Goal: Task Accomplishment & Management: Manage account settings

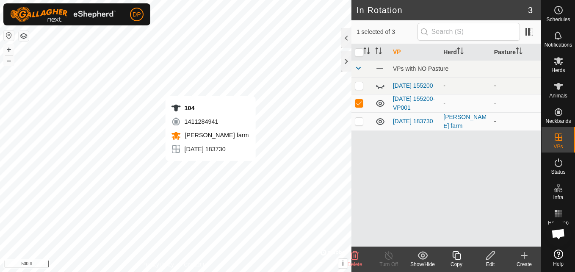
scroll to position [381, 0]
click at [360, 102] on p-checkbox at bounding box center [359, 102] width 8 height 7
checkbox input "false"
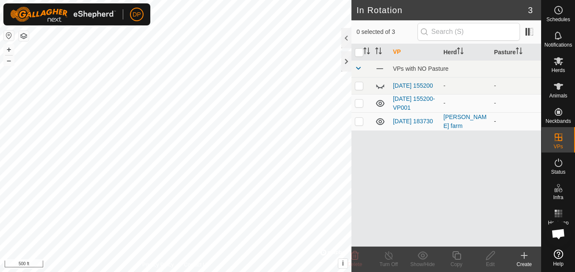
click at [358, 123] on p-checkbox at bounding box center [359, 121] width 8 height 7
checkbox input "true"
click at [388, 254] on icon at bounding box center [388, 255] width 11 height 10
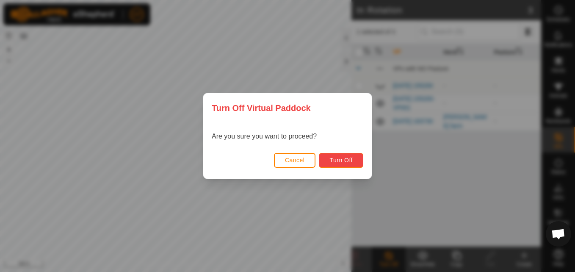
click at [340, 157] on span "Turn Off" at bounding box center [340, 160] width 23 height 7
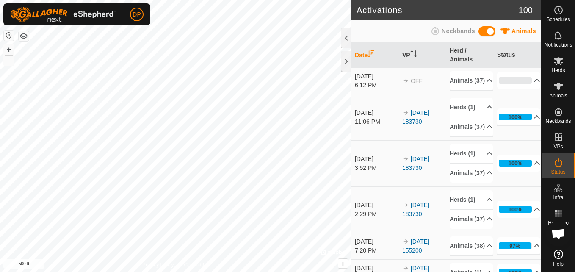
scroll to position [381, 0]
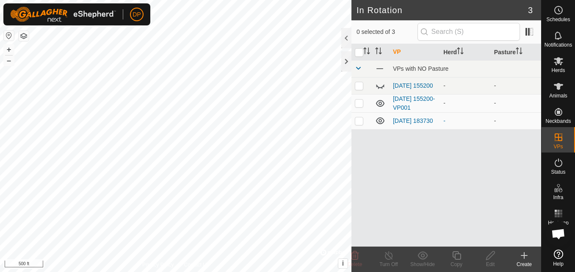
scroll to position [381, 0]
click at [357, 104] on p-checkbox at bounding box center [359, 102] width 8 height 7
checkbox input "false"
click at [358, 82] on td at bounding box center [361, 85] width 20 height 17
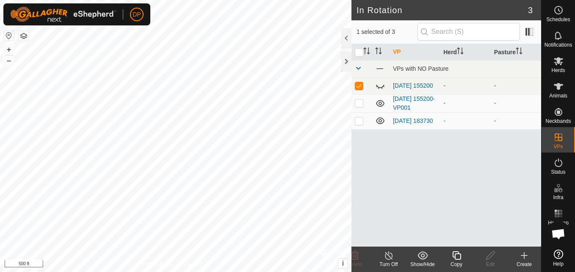
click at [358, 81] on td at bounding box center [361, 85] width 20 height 17
checkbox input "false"
click at [358, 121] on p-checkbox at bounding box center [359, 120] width 8 height 7
click at [356, 121] on p-checkbox at bounding box center [359, 120] width 8 height 7
checkbox input "false"
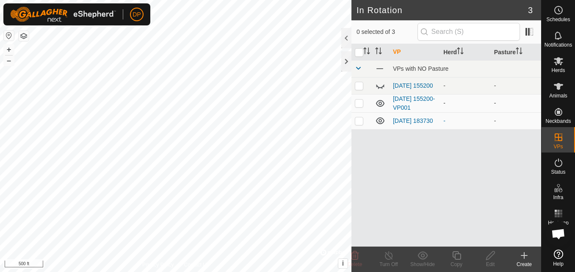
click at [355, 104] on p-checkbox at bounding box center [359, 102] width 8 height 7
click at [358, 104] on p-checkbox at bounding box center [359, 102] width 8 height 7
checkbox input "false"
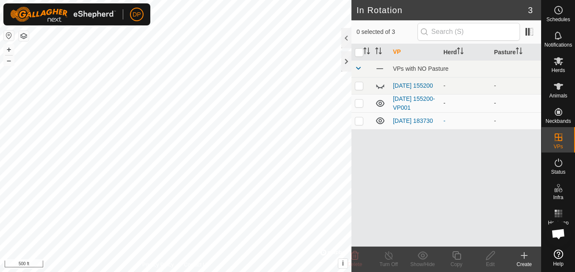
click at [380, 104] on icon at bounding box center [380, 103] width 10 height 10
click at [379, 85] on icon at bounding box center [380, 85] width 10 height 10
click at [379, 85] on icon at bounding box center [380, 85] width 8 height 7
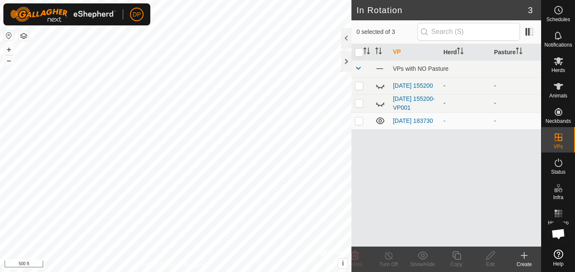
click at [379, 85] on icon at bounding box center [380, 85] width 10 height 10
click at [379, 85] on icon at bounding box center [380, 85] width 8 height 7
click at [379, 85] on icon at bounding box center [380, 85] width 10 height 10
click at [379, 85] on icon at bounding box center [380, 85] width 8 height 7
click at [380, 85] on icon at bounding box center [380, 85] width 10 height 10
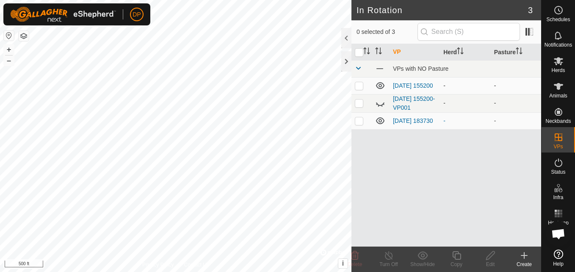
click at [357, 87] on p-checkbox at bounding box center [359, 85] width 8 height 7
click at [355, 85] on p-checkbox at bounding box center [359, 85] width 8 height 7
checkbox input "false"
click at [357, 121] on p-checkbox at bounding box center [359, 120] width 8 height 7
checkbox input "true"
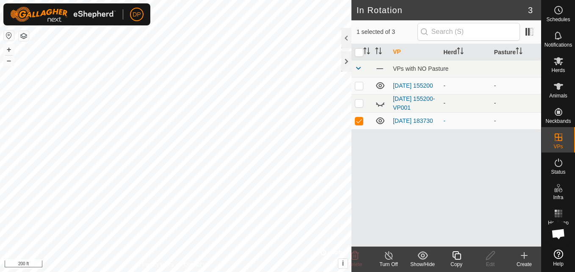
click at [389, 252] on icon at bounding box center [388, 255] width 11 height 10
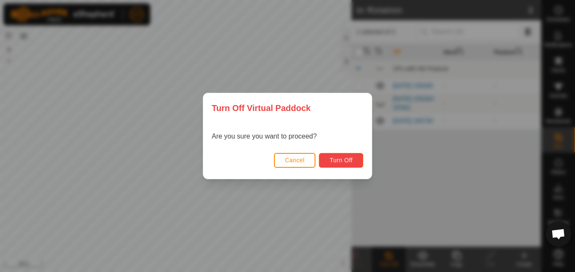
click at [337, 160] on span "Turn Off" at bounding box center [340, 160] width 23 height 7
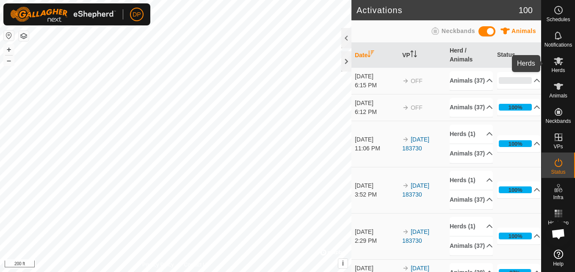
click at [559, 61] on icon at bounding box center [558, 61] width 9 height 8
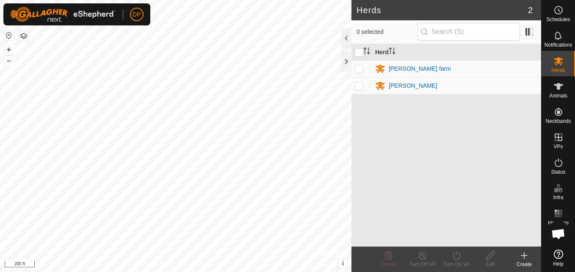
click at [358, 66] on p-checkbox at bounding box center [359, 68] width 8 height 7
checkbox input "true"
click at [357, 85] on p-checkbox at bounding box center [359, 85] width 8 height 7
checkbox input "true"
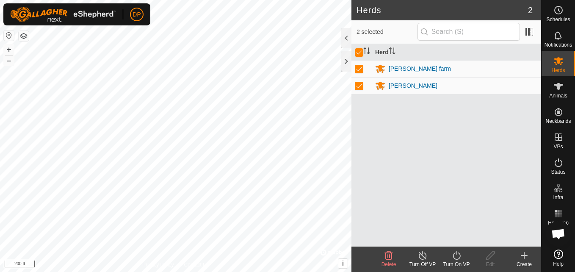
click at [421, 254] on line at bounding box center [422, 255] width 7 height 7
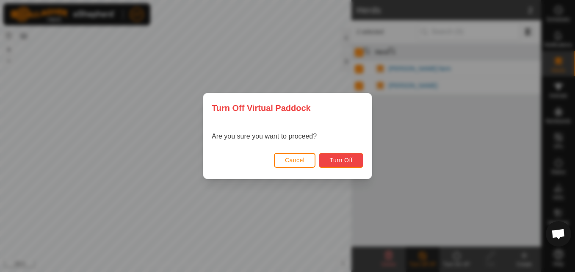
click at [341, 162] on span "Turn Off" at bounding box center [340, 160] width 23 height 7
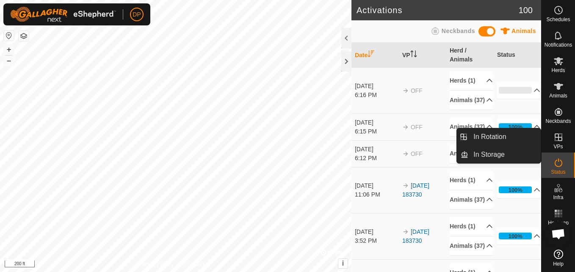
drag, startPoint x: 542, startPoint y: 138, endPoint x: 554, endPoint y: 136, distance: 12.4
click at [554, 136] on icon at bounding box center [558, 137] width 8 height 8
click at [529, 136] on link "In Rotation" at bounding box center [504, 136] width 72 height 17
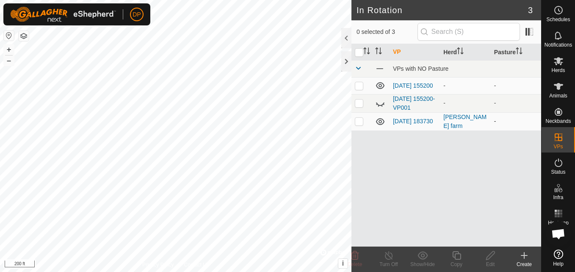
click at [380, 122] on icon at bounding box center [380, 121] width 10 height 10
click at [381, 121] on icon at bounding box center [380, 121] width 10 height 10
click at [558, 10] on icon at bounding box center [558, 10] width 1 height 3
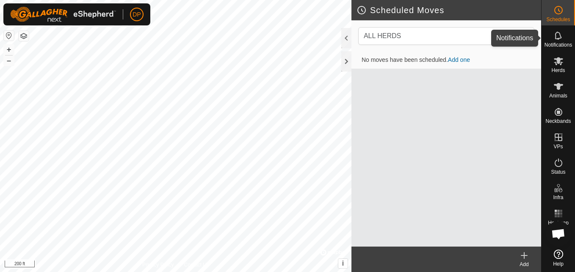
click at [558, 34] on icon at bounding box center [558, 35] width 10 height 10
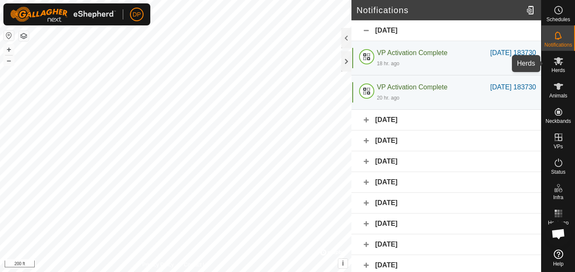
click at [556, 61] on icon at bounding box center [558, 61] width 9 height 8
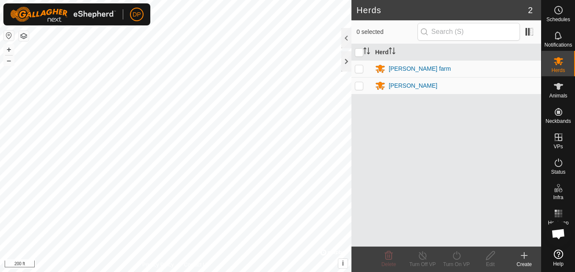
click at [360, 69] on p-checkbox at bounding box center [359, 68] width 8 height 7
checkbox input "true"
click at [361, 86] on p-checkbox at bounding box center [359, 85] width 8 height 7
checkbox input "true"
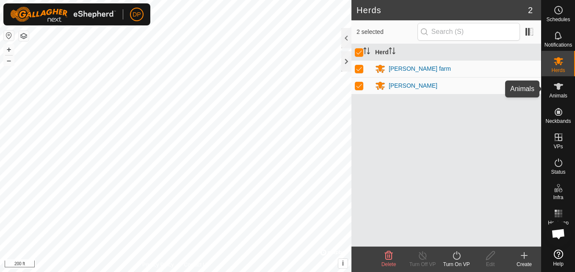
click at [558, 86] on icon at bounding box center [558, 86] width 9 height 7
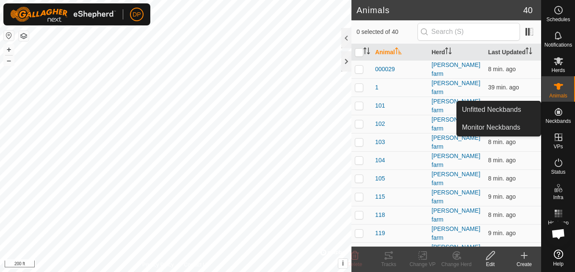
click at [558, 109] on icon at bounding box center [558, 112] width 8 height 8
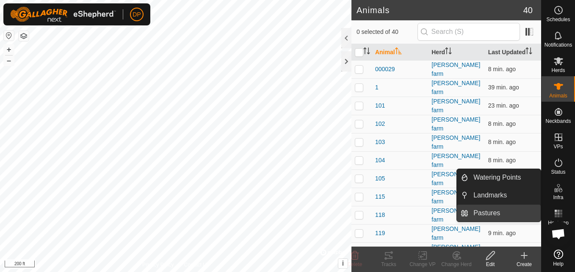
click at [531, 212] on link "Pastures" at bounding box center [504, 212] width 72 height 17
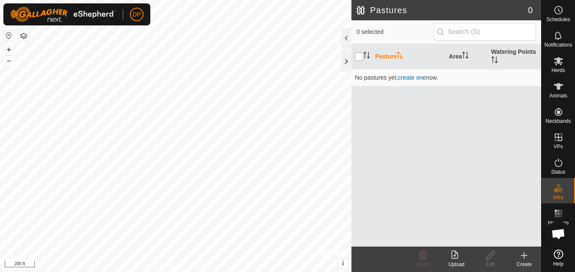
click at [356, 52] on input "checkbox" at bounding box center [359, 56] width 8 height 8
checkbox input "true"
click at [145, 0] on html "DP Schedules Notifications Herds Animals Neckbands VPs Status Infra Heatmap Hel…" at bounding box center [287, 136] width 575 height 272
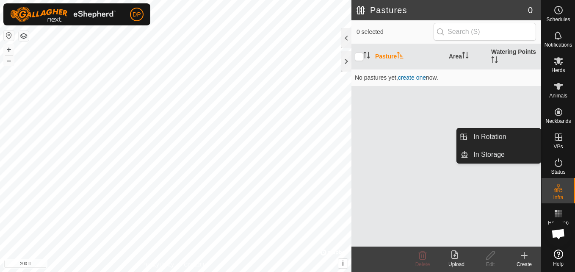
click at [554, 137] on icon at bounding box center [558, 137] width 10 height 10
click at [532, 133] on link "In Rotation" at bounding box center [504, 136] width 72 height 17
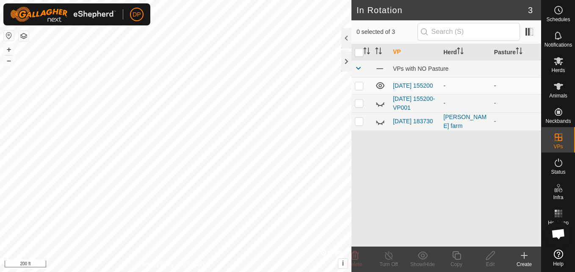
click at [380, 85] on icon at bounding box center [380, 85] width 10 height 10
click at [378, 84] on icon at bounding box center [380, 85] width 10 height 10
click at [359, 84] on p-checkbox at bounding box center [359, 85] width 8 height 7
click at [357, 84] on p-checkbox at bounding box center [359, 85] width 8 height 7
checkbox input "false"
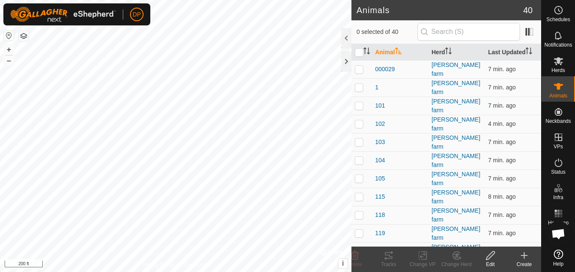
checkbox input "true"
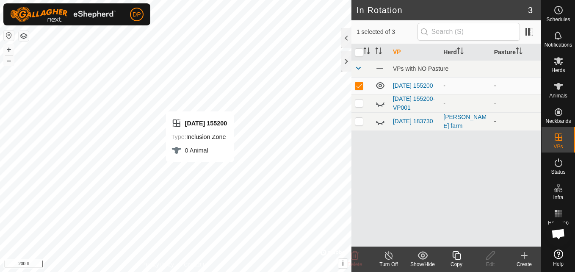
checkbox input "false"
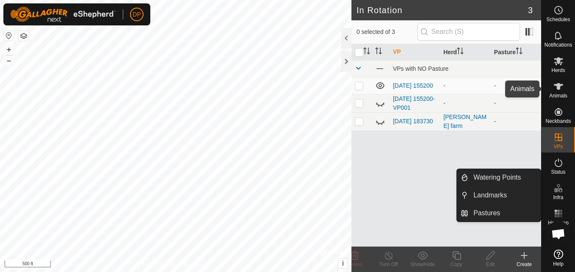
click at [554, 85] on icon at bounding box center [558, 86] width 9 height 7
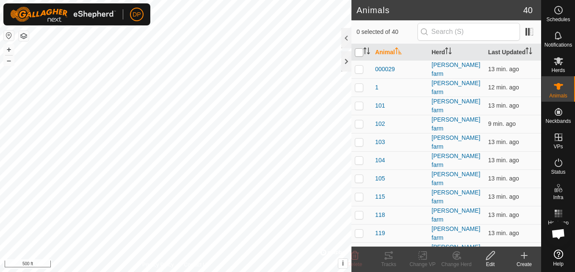
click at [360, 52] on input "checkbox" at bounding box center [359, 52] width 8 height 8
checkbox input "true"
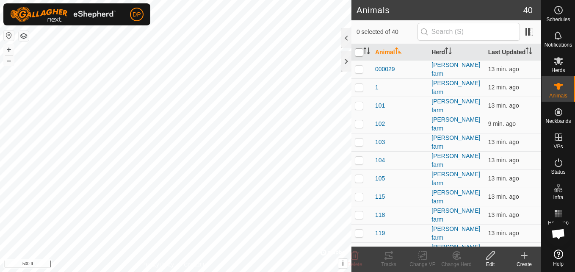
checkbox input "true"
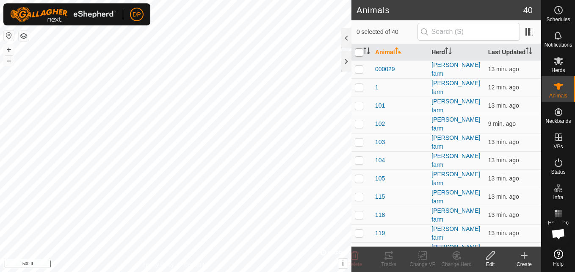
checkbox input "true"
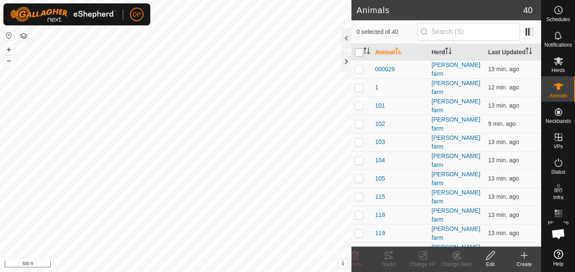
checkbox input "true"
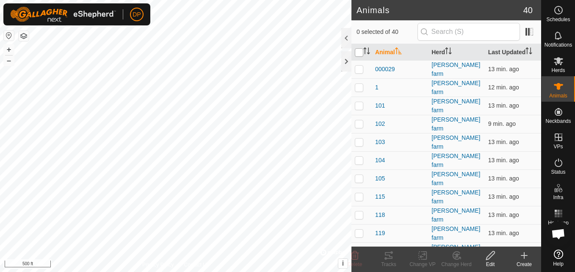
checkbox input "true"
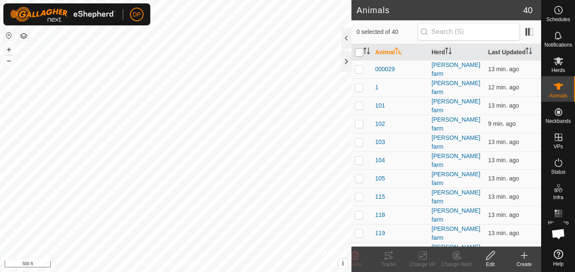
checkbox input "true"
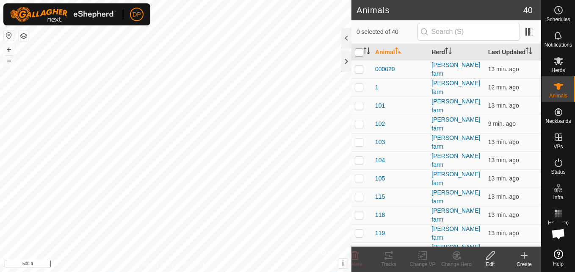
checkbox input "true"
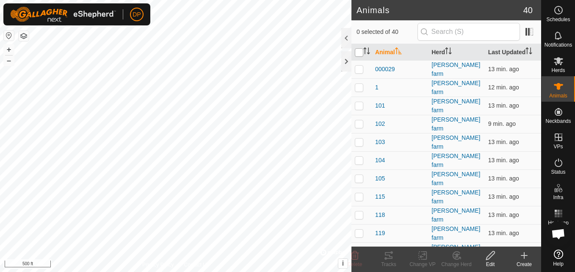
checkbox input "true"
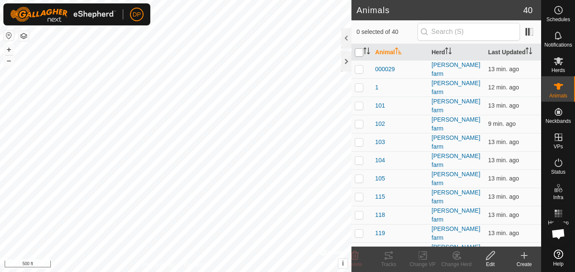
checkbox input "true"
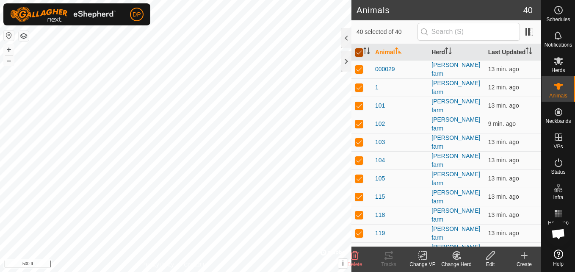
click at [360, 52] on input "checkbox" at bounding box center [359, 52] width 8 height 8
checkbox input "false"
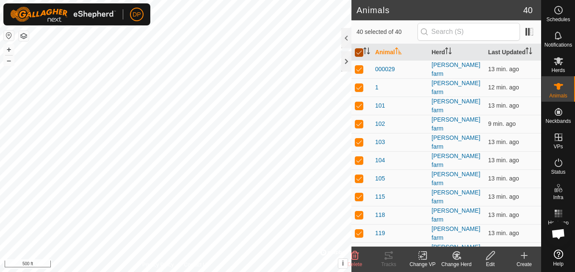
checkbox input "false"
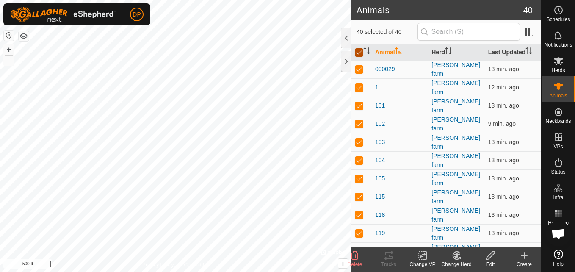
checkbox input "false"
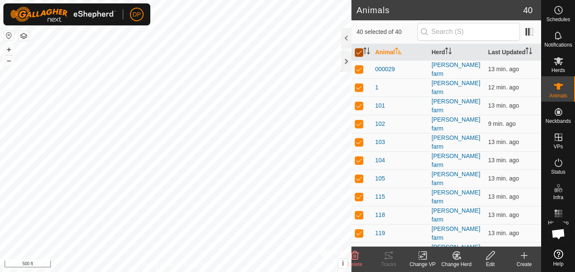
checkbox input "false"
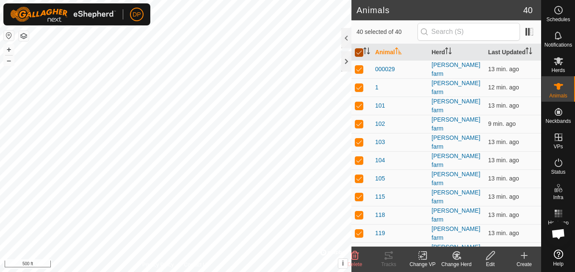
checkbox input "false"
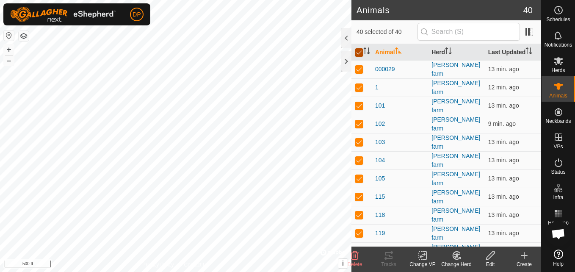
checkbox input "false"
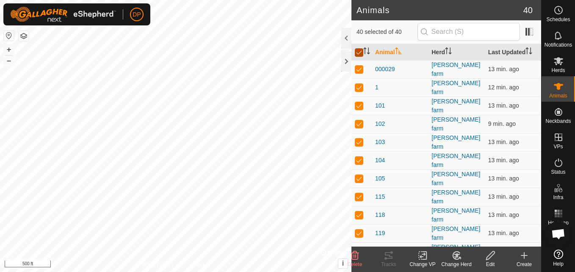
checkbox input "false"
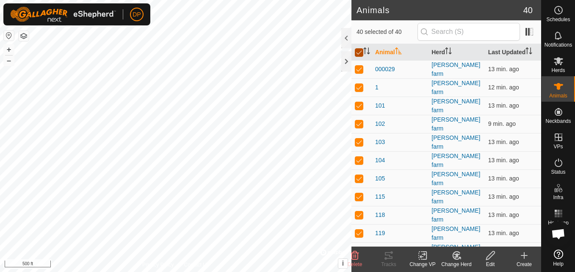
checkbox input "false"
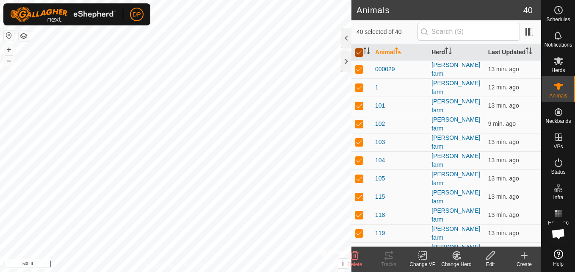
checkbox input "false"
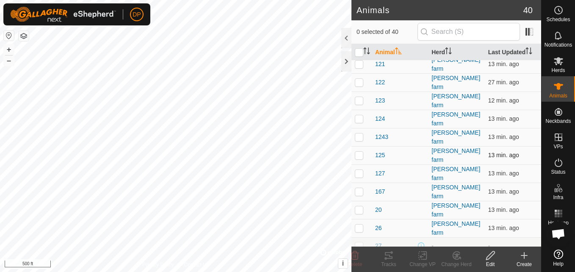
scroll to position [212, 0]
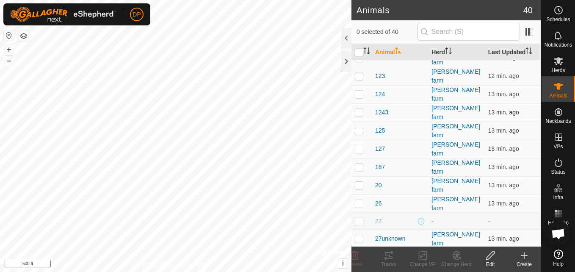
click at [359, 109] on p-checkbox at bounding box center [359, 112] width 8 height 7
checkbox input "true"
click at [490, 255] on icon at bounding box center [490, 255] width 11 height 10
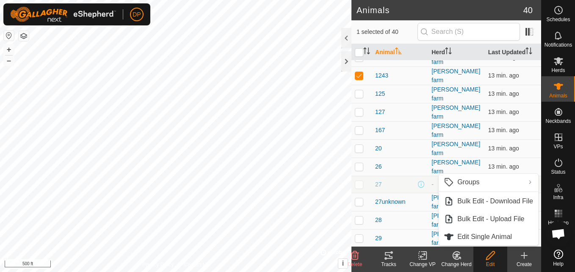
scroll to position [263, 0]
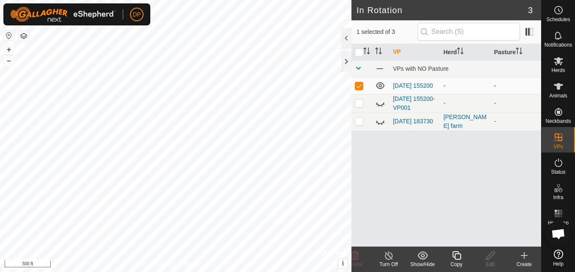
click at [379, 85] on icon at bounding box center [380, 85] width 8 height 7
click at [380, 85] on icon at bounding box center [380, 85] width 10 height 10
checkbox input "false"
